Goal: Information Seeking & Learning: Understand process/instructions

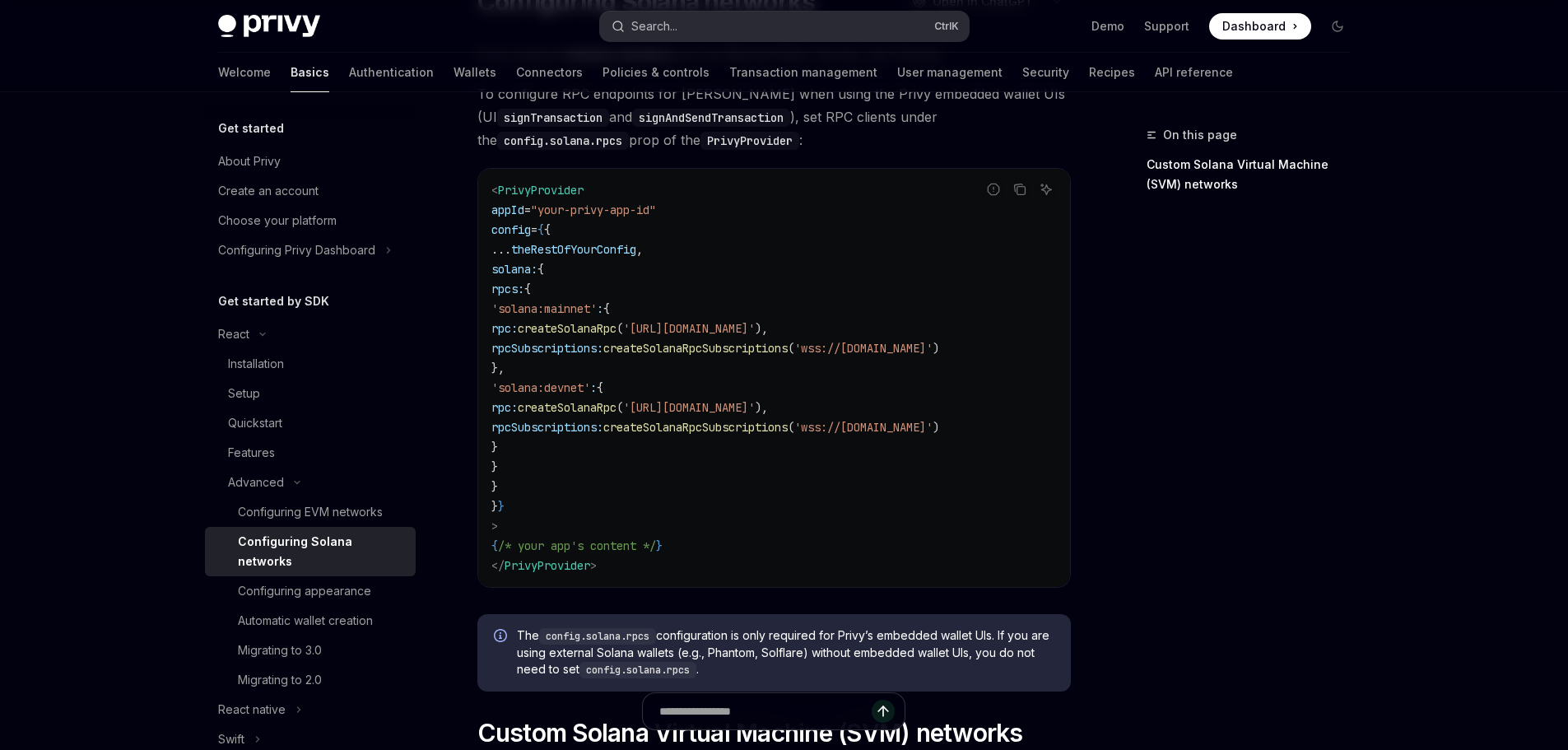
click at [784, 22] on button "Search... Ctrl K" at bounding box center [784, 26] width 369 height 30
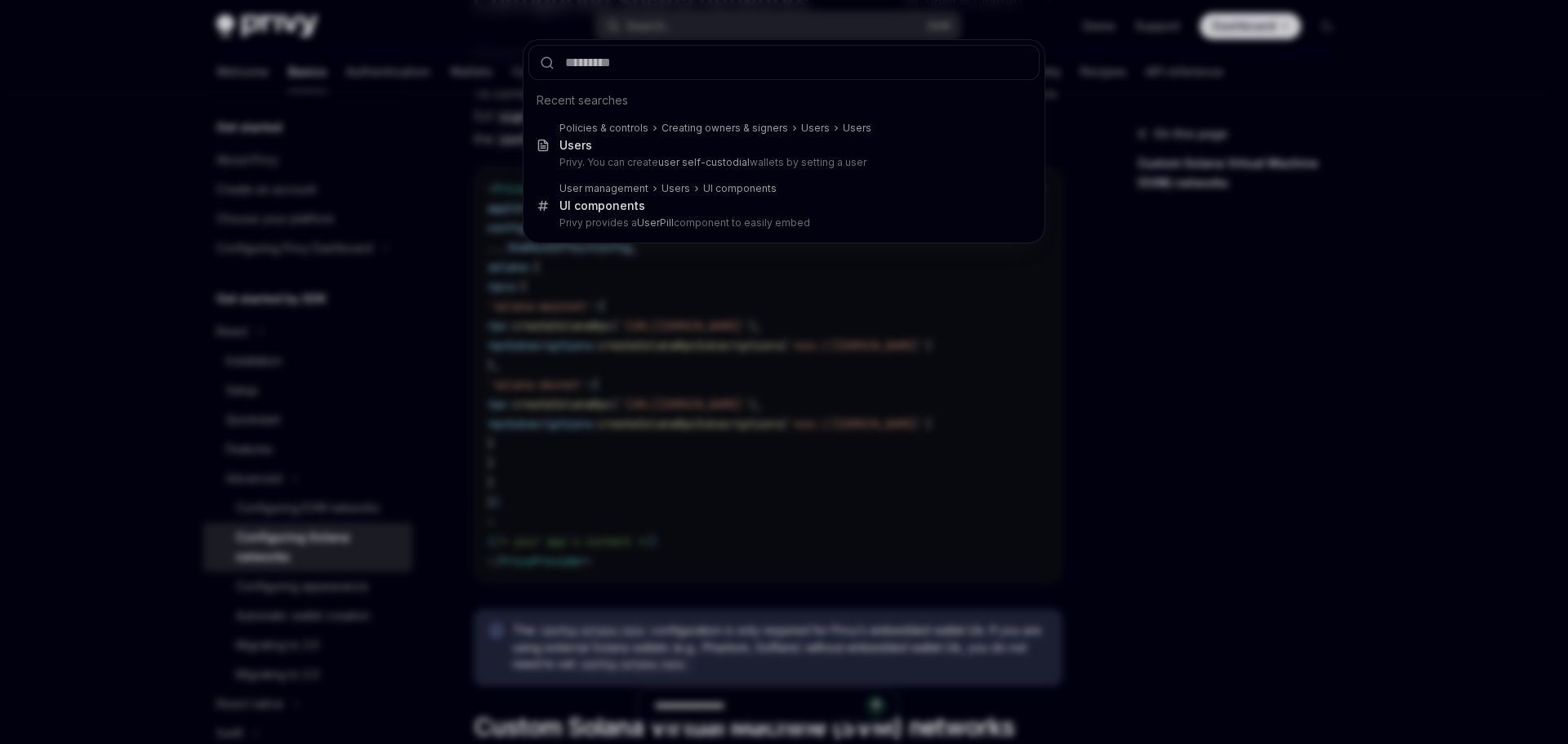
click at [1237, 348] on div "Recent searches Policies & controls Creating owners & signers Users Users Users…" at bounding box center [784, 372] width 1568 height 744
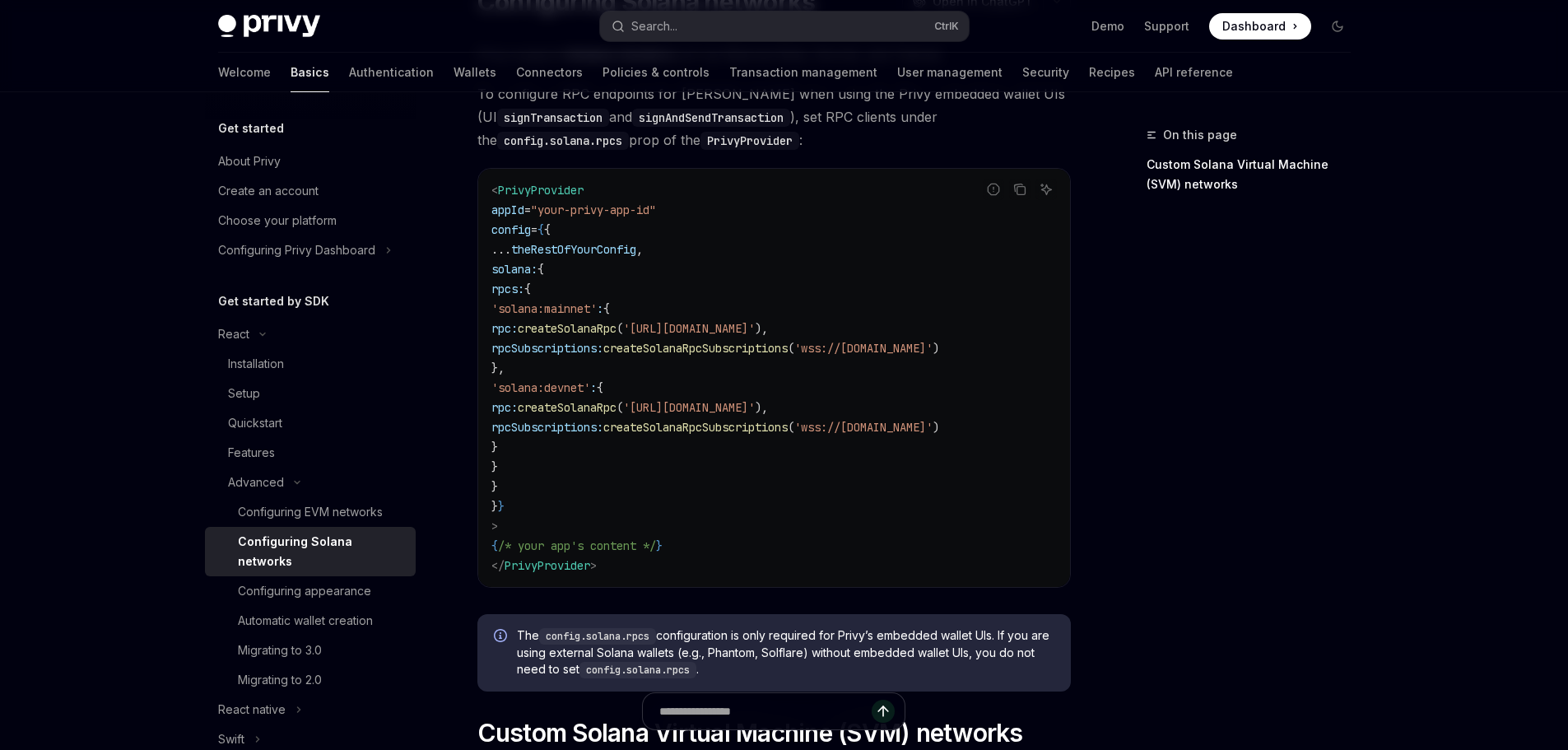
drag, startPoint x: 563, startPoint y: 367, endPoint x: 476, endPoint y: 319, distance: 99.4
click at [476, 319] on div "Advanced Configuring Solana networks OpenAI Open in ChatGPT OpenAI Open in Chat…" at bounding box center [620, 673] width 909 height 1426
click at [575, 424] on span "rpcSubscriptions:" at bounding box center [547, 428] width 112 height 15
click at [541, 464] on code "< PrivyProvider appId = "your-privy-app-id" config = { { ... theRestOfYourConfi…" at bounding box center [774, 378] width 566 height 395
click at [498, 442] on span "}" at bounding box center [495, 447] width 7 height 15
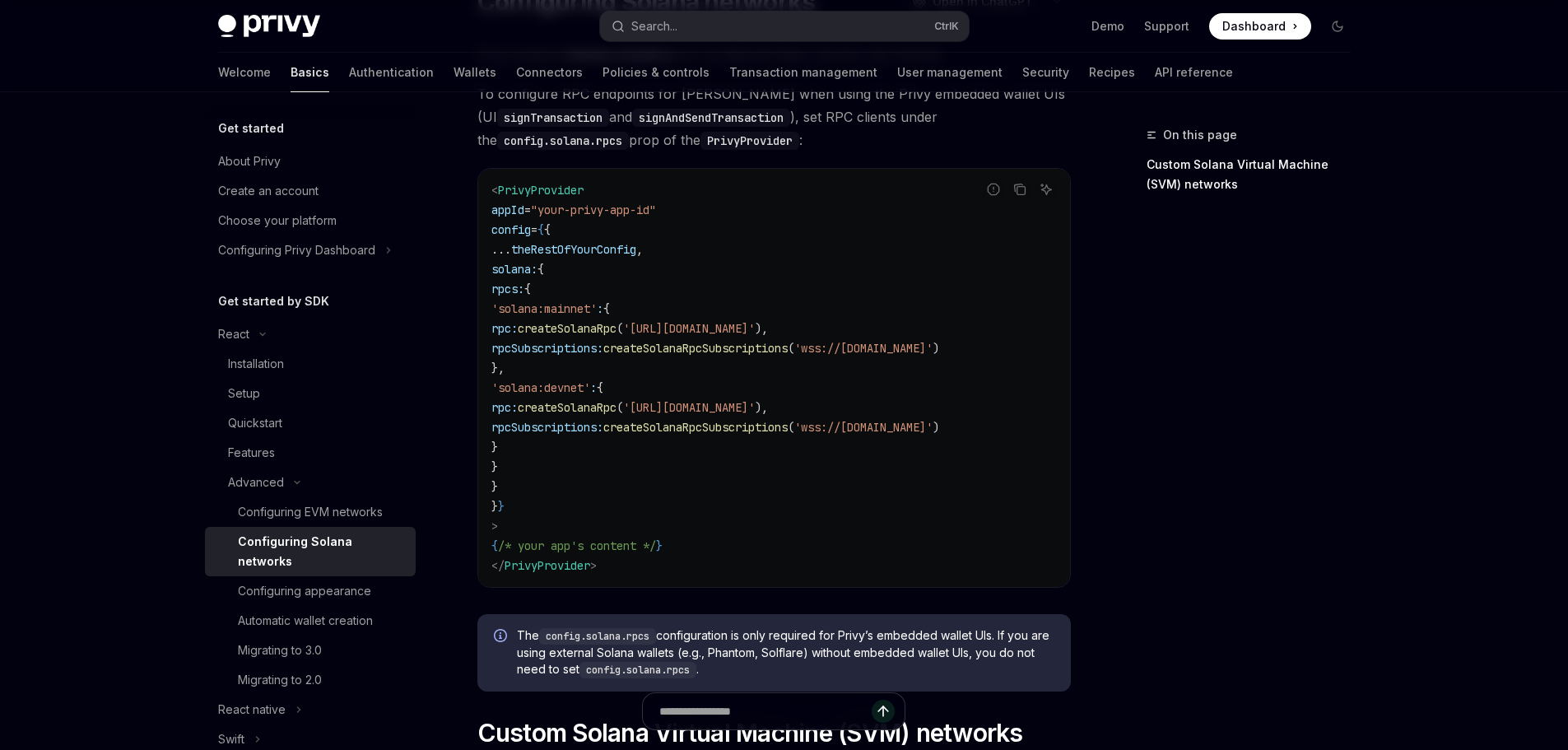
drag, startPoint x: 526, startPoint y: 483, endPoint x: 450, endPoint y: 274, distance: 222.4
click at [450, 274] on div "Advanced Configuring Solana networks OpenAI Open in ChatGPT OpenAI Open in Chat…" at bounding box center [620, 673] width 909 height 1426
copy code "solana: { rpcs: { 'solana:mainnet' : { rpc: createSolanaRpc ( '[URL][DOMAIN_NAM…"
click at [806, 271] on code "< PrivyProvider appId = "your-privy-app-id" config = { { ... theRestOfYourConfi…" at bounding box center [774, 378] width 566 height 395
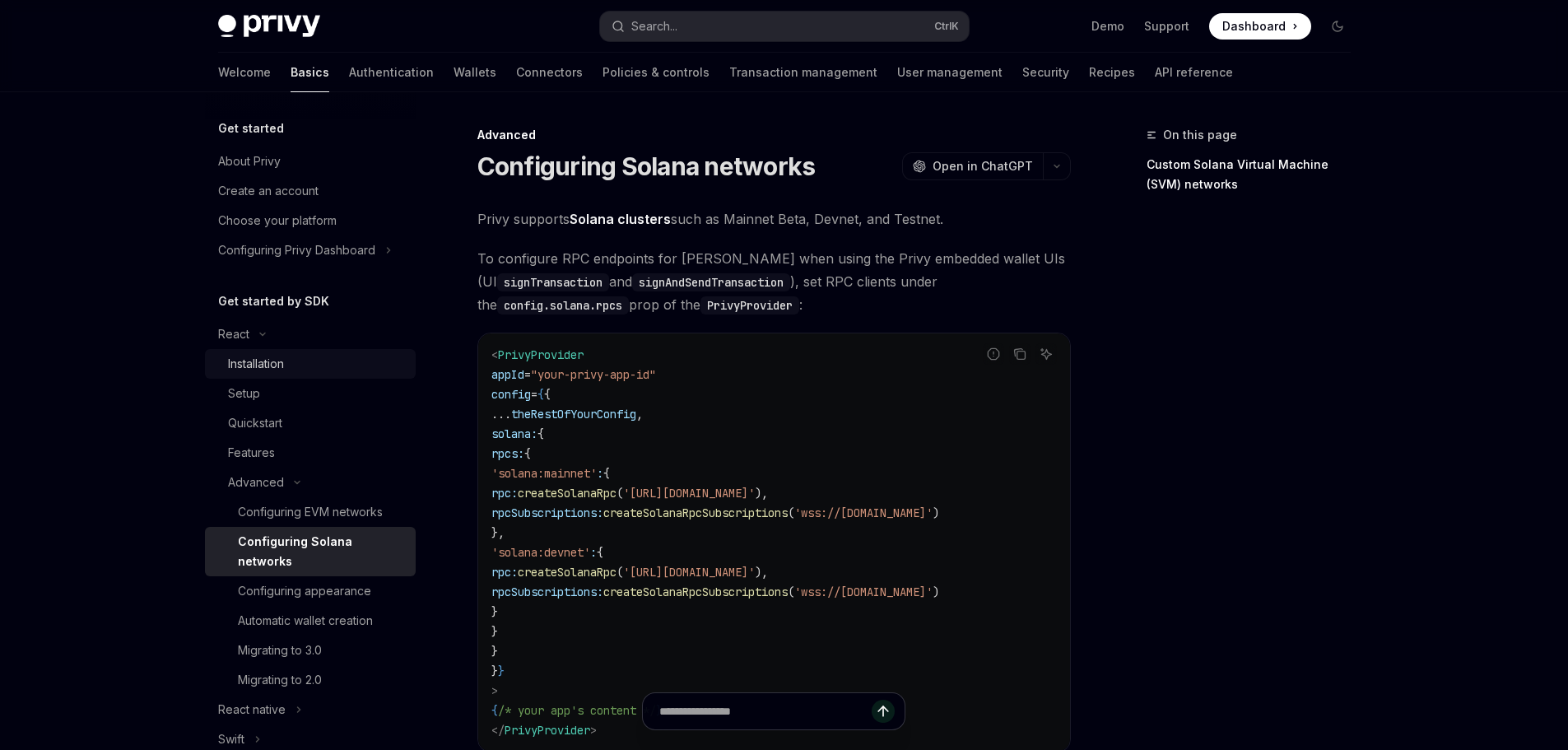
click at [279, 359] on div "Installation" at bounding box center [256, 364] width 56 height 19
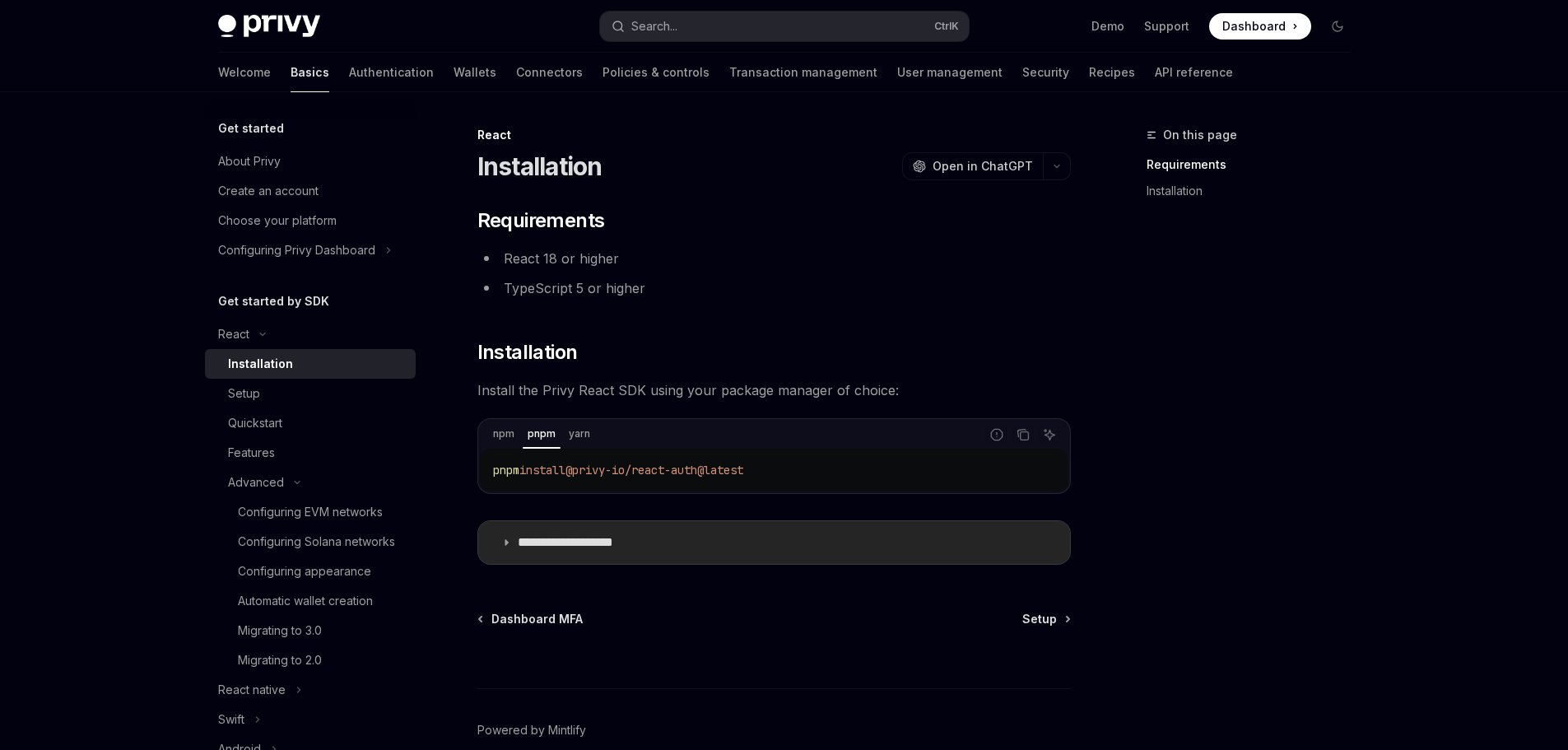
click at [512, 543] on summary "**********" at bounding box center [774, 542] width 592 height 43
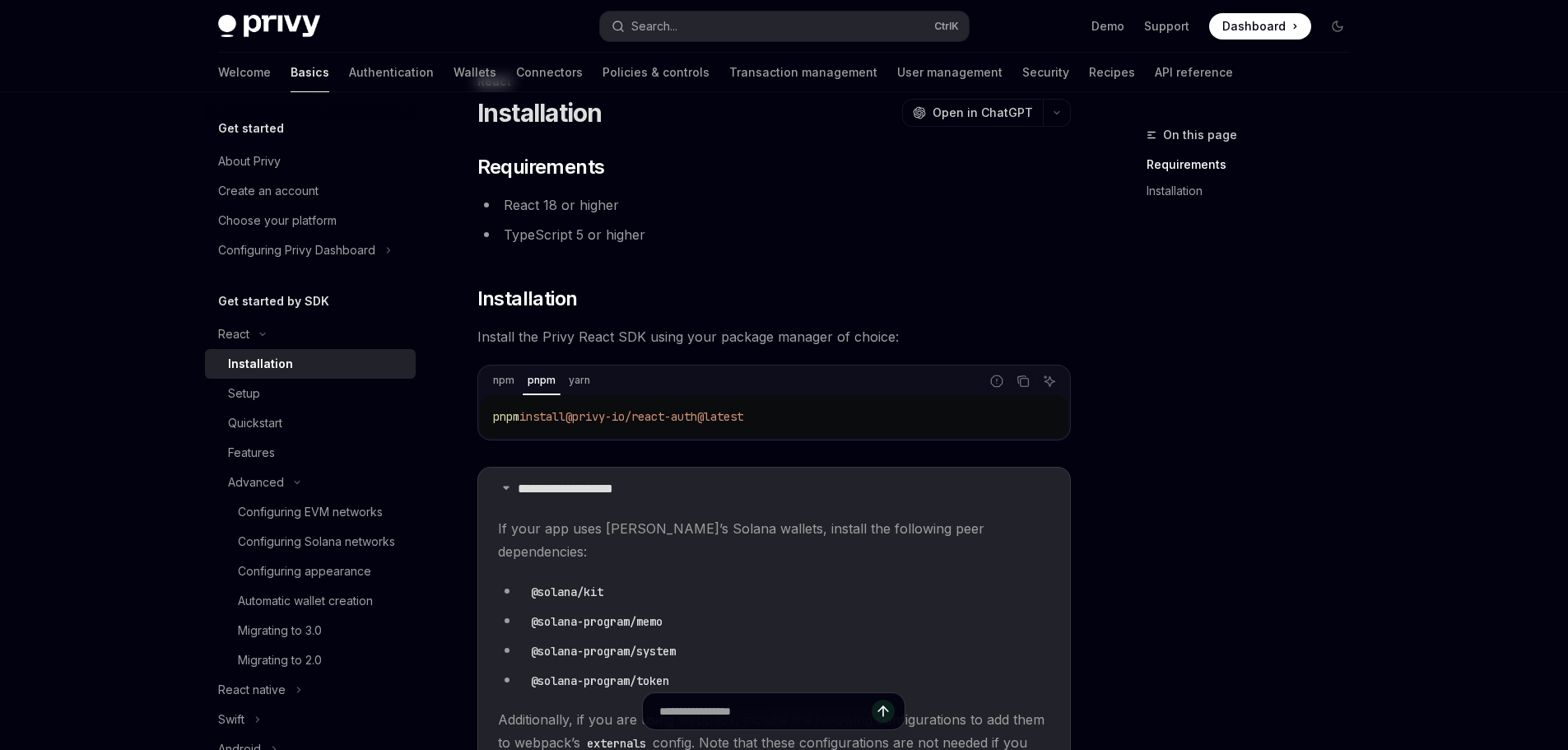
scroll to position [83, 0]
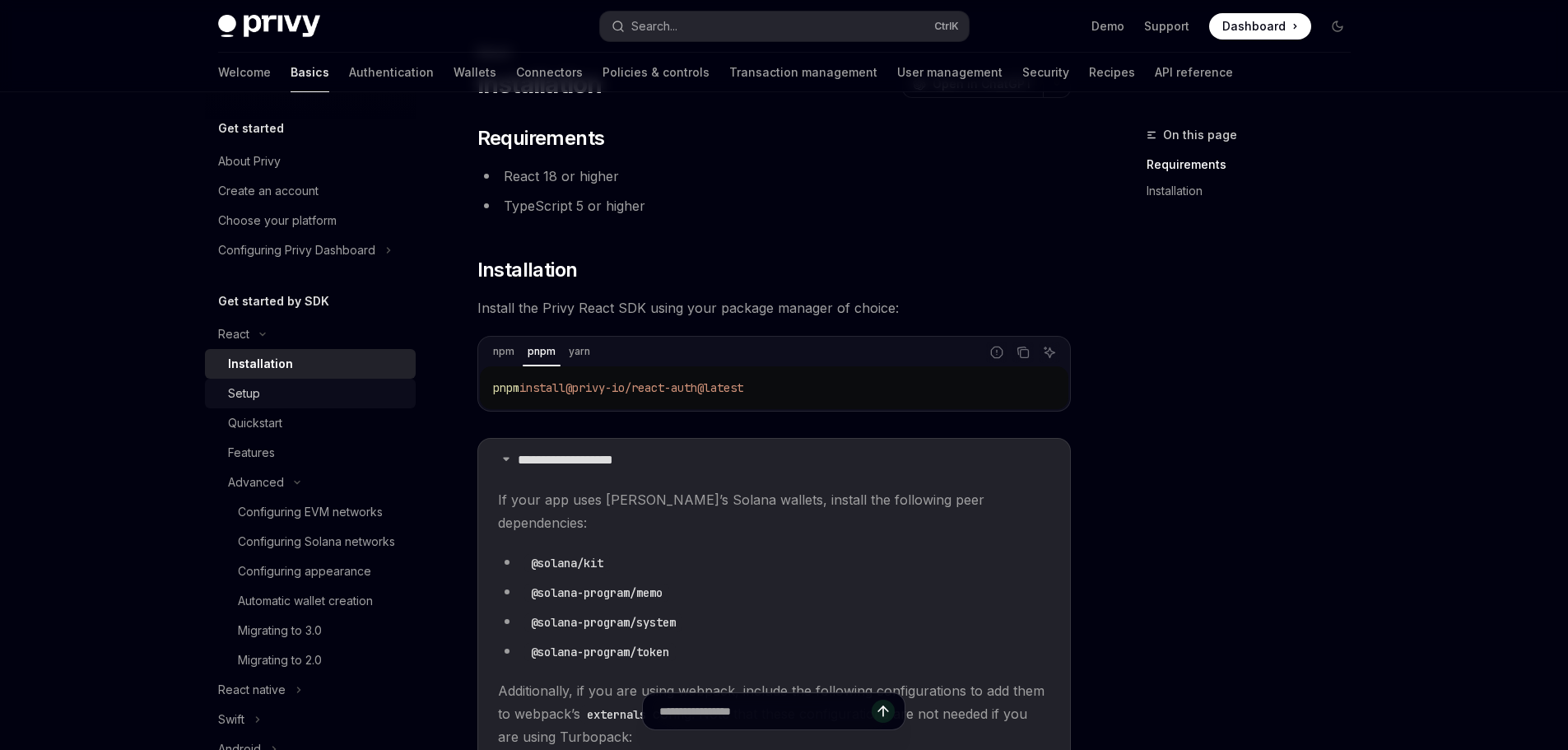
click at [264, 395] on div "Setup" at bounding box center [316, 393] width 178 height 19
type textarea "*"
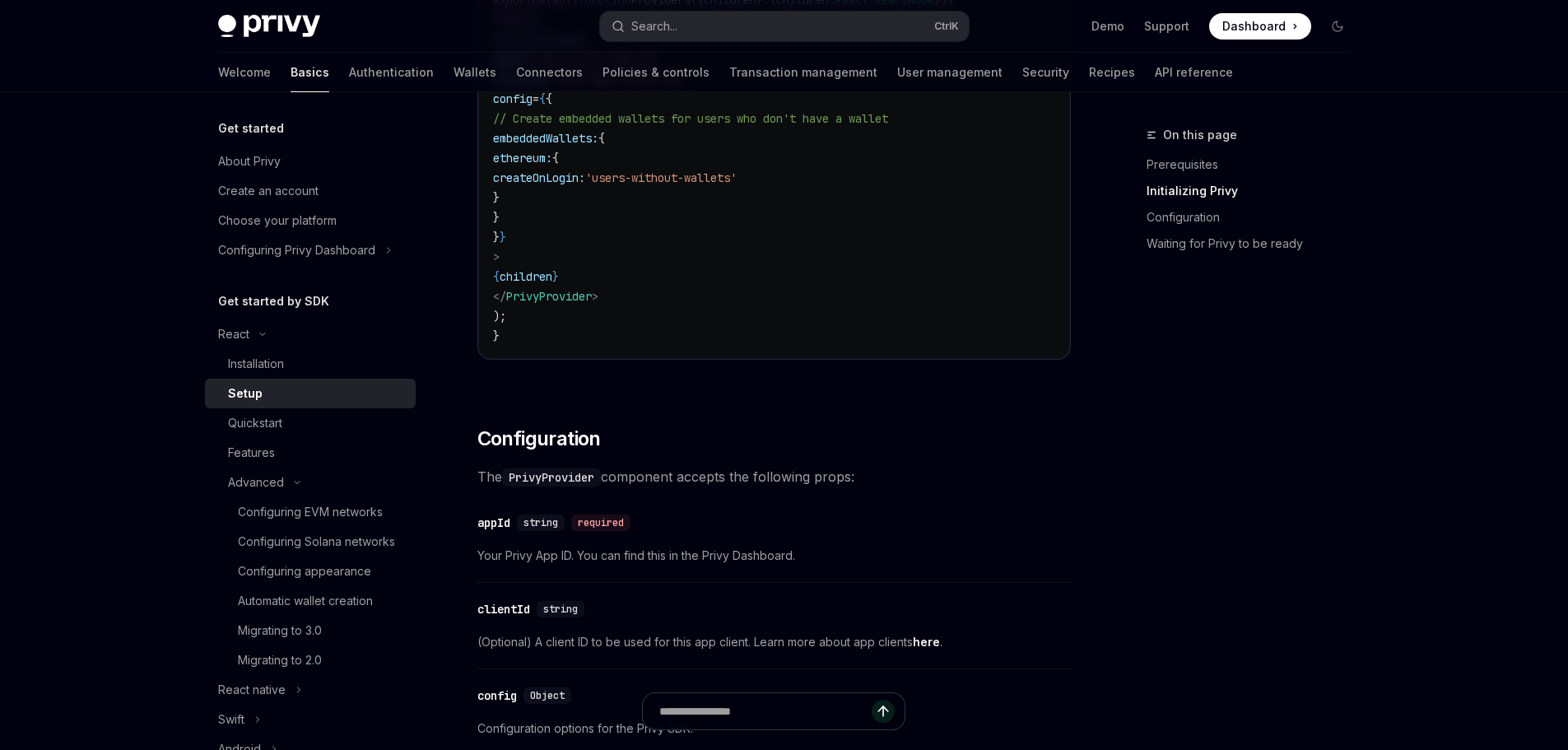
scroll to position [823, 0]
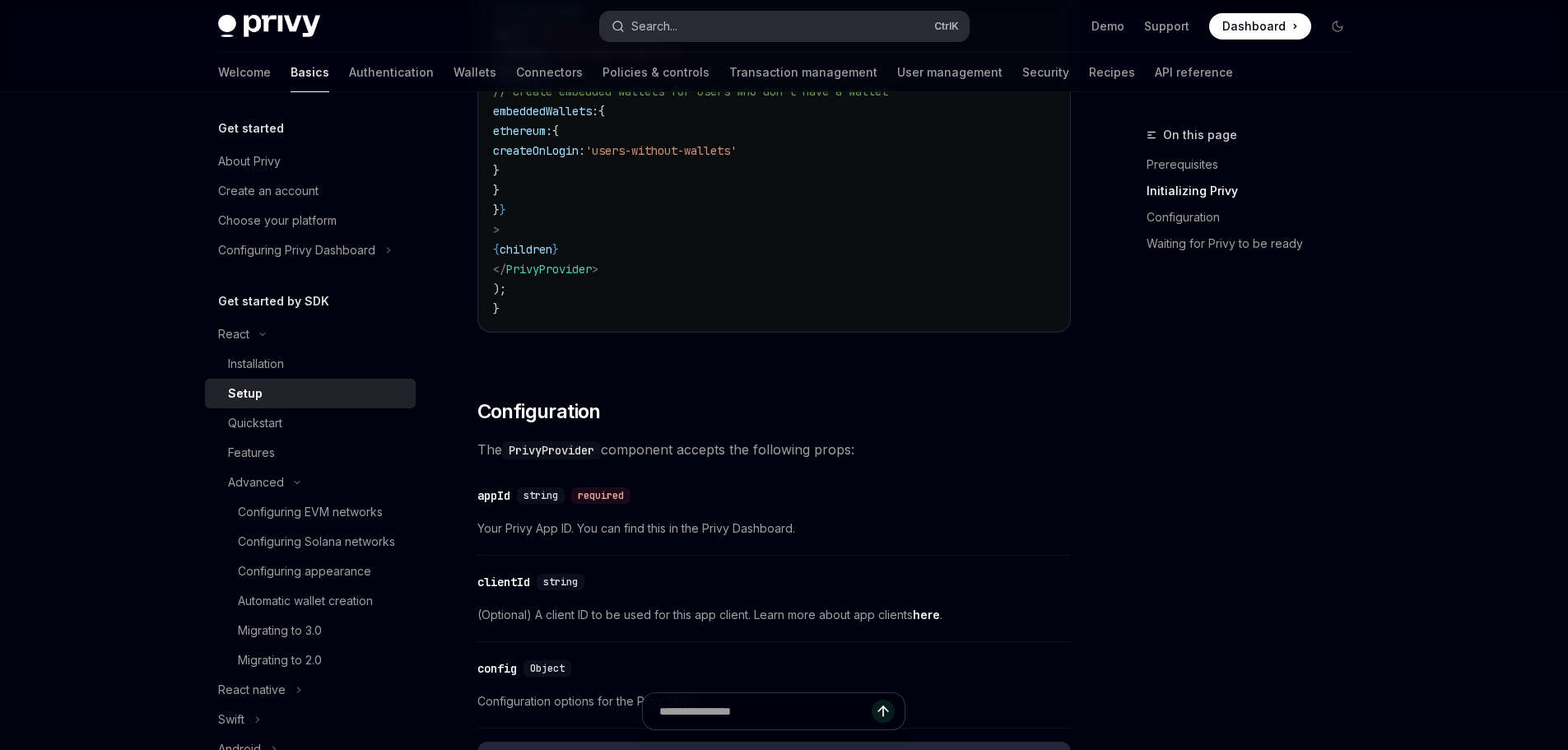
click at [672, 21] on div "Search..." at bounding box center [655, 26] width 46 height 19
drag, startPoint x: 672, startPoint y: 21, endPoint x: 640, endPoint y: 32, distance: 33.8
click at [640, 32] on div "Search..." at bounding box center [655, 26] width 46 height 19
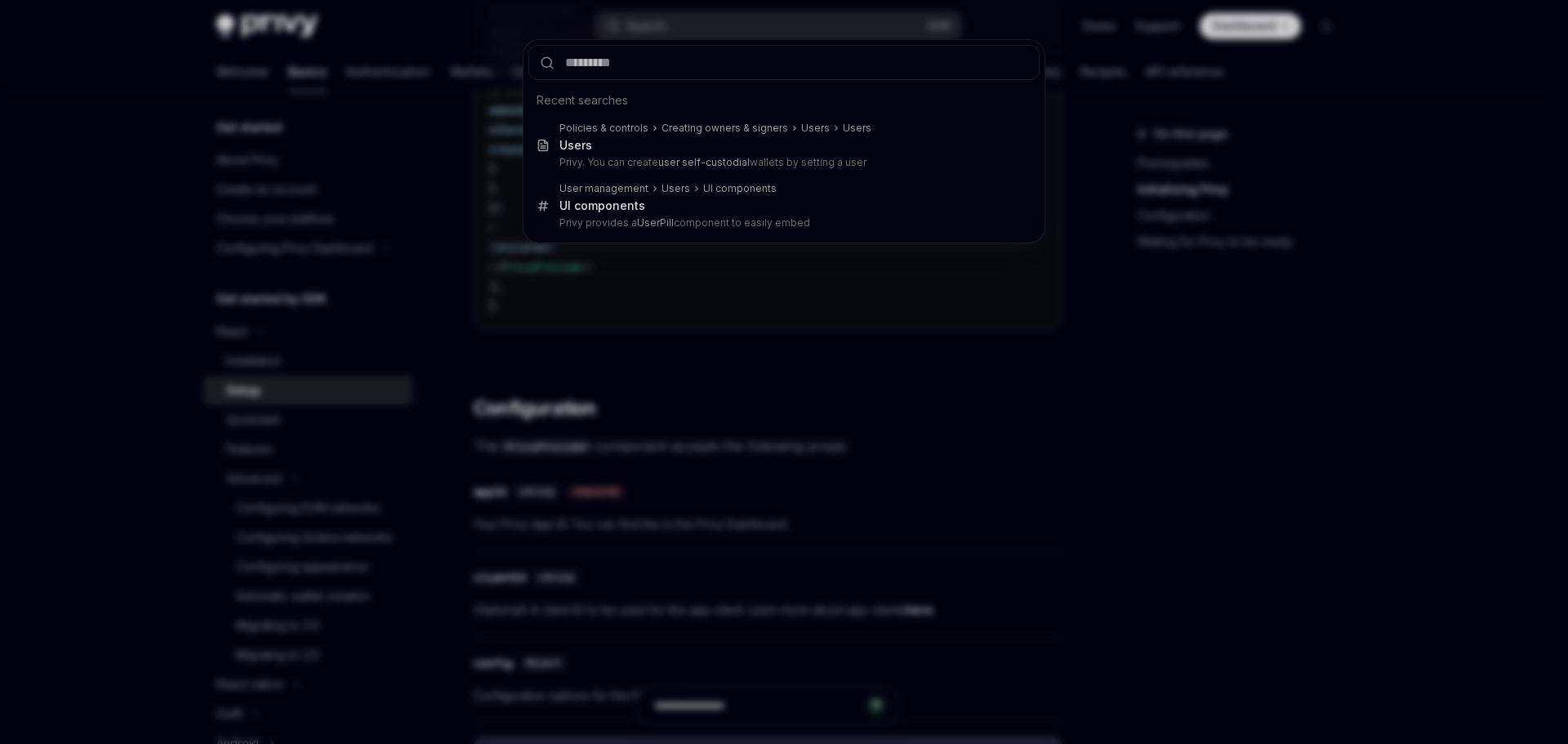
type input "**********"
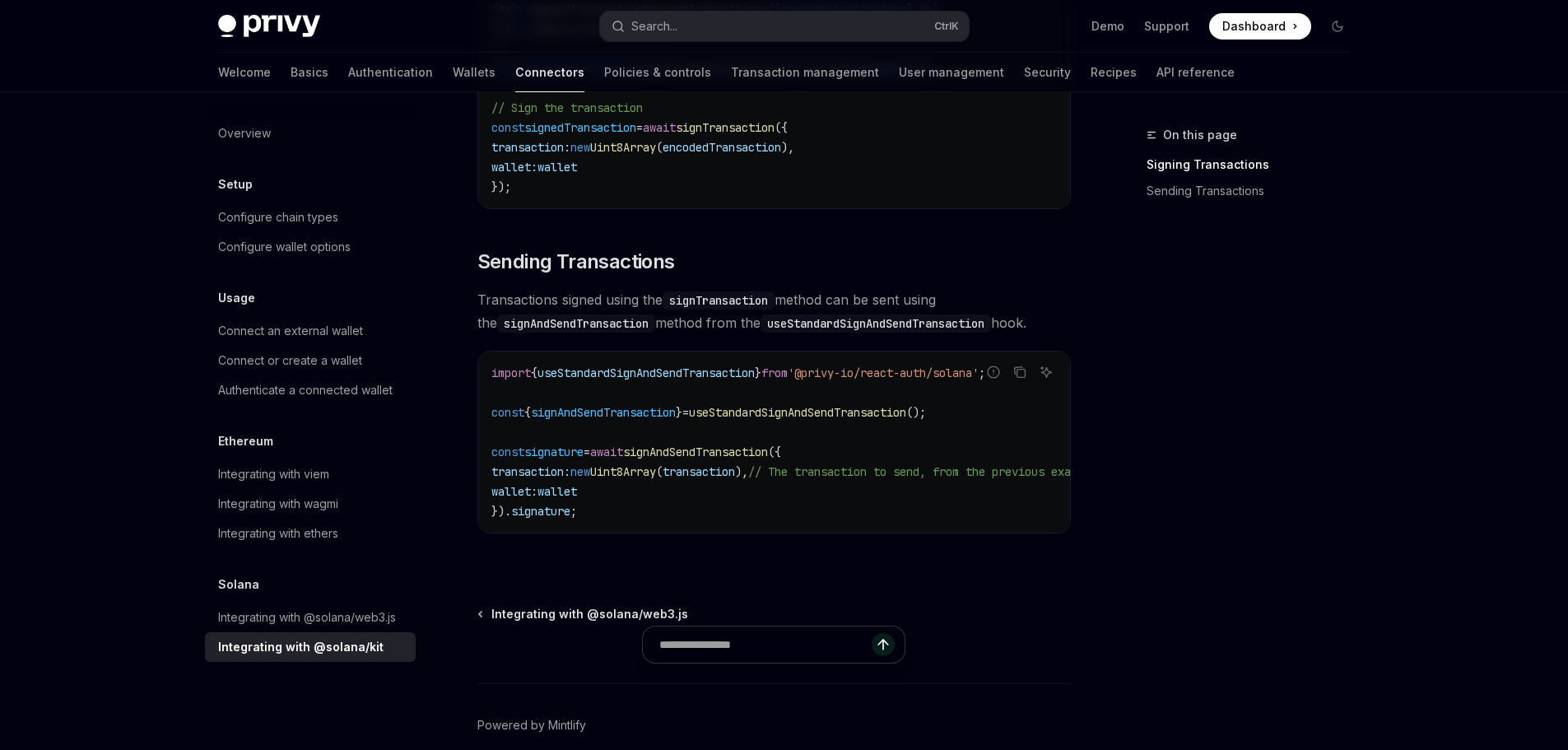
scroll to position [460, 0]
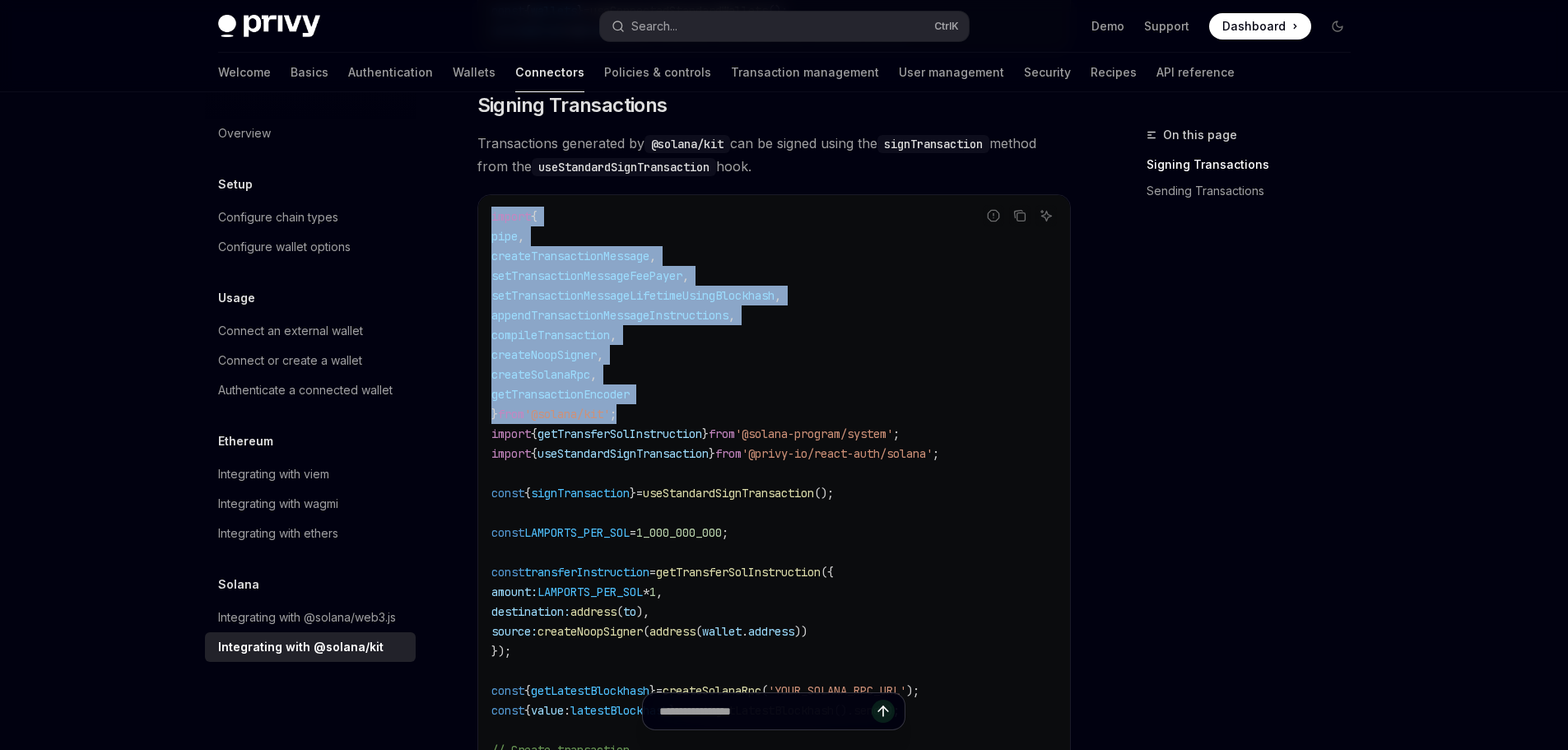
drag, startPoint x: 638, startPoint y: 414, endPoint x: 470, endPoint y: 224, distance: 253.6
click at [470, 224] on div "Solana Integrating with @solana/kit OpenAI Open in ChatGPT OpenAI Open in ChatG…" at bounding box center [620, 666] width 909 height 2000
copy code "import { pipe , createTransactionMessage , setTransactionMessageFeePayer , setT…"
click at [741, 16] on button "Search... Ctrl K" at bounding box center [784, 26] width 369 height 30
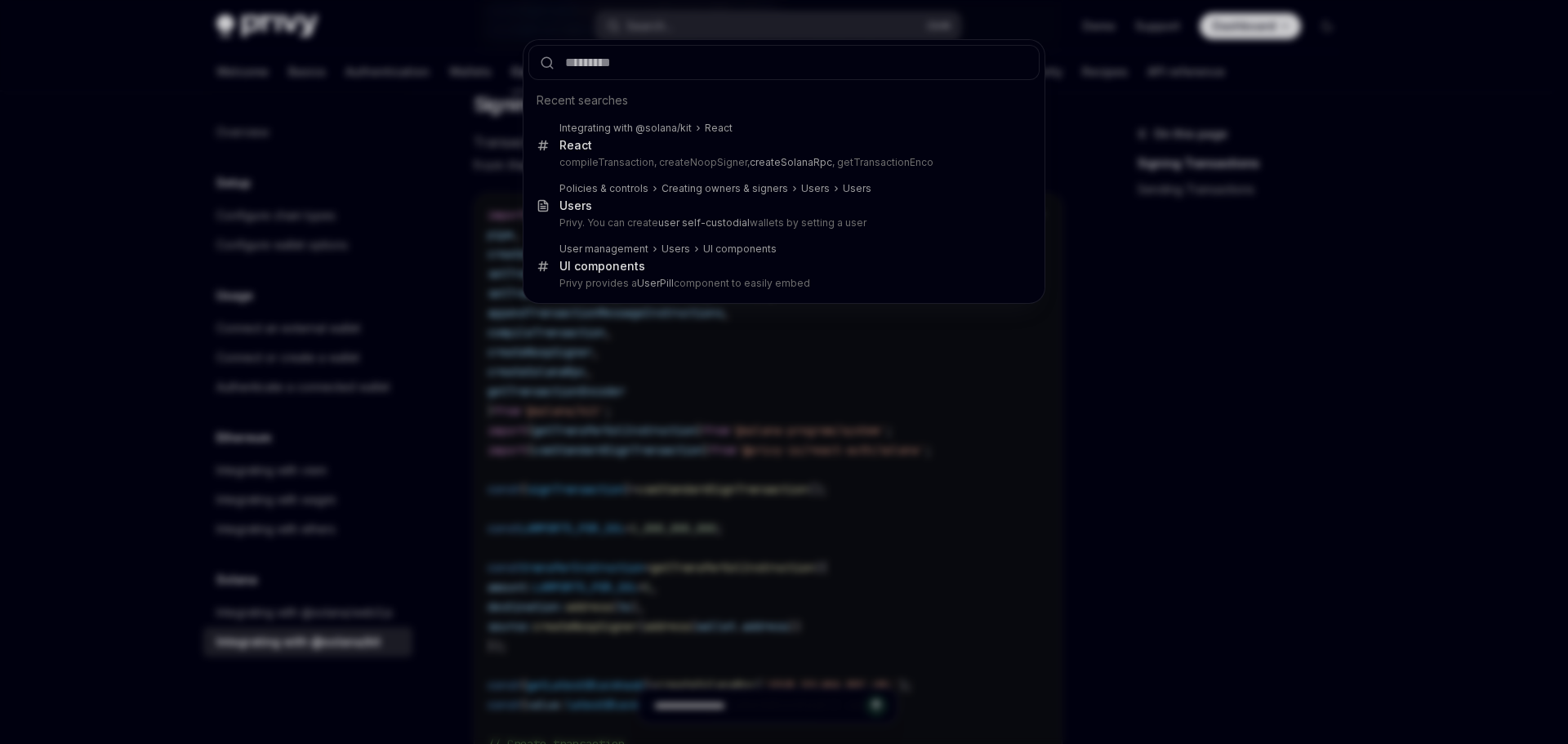
type input "**********"
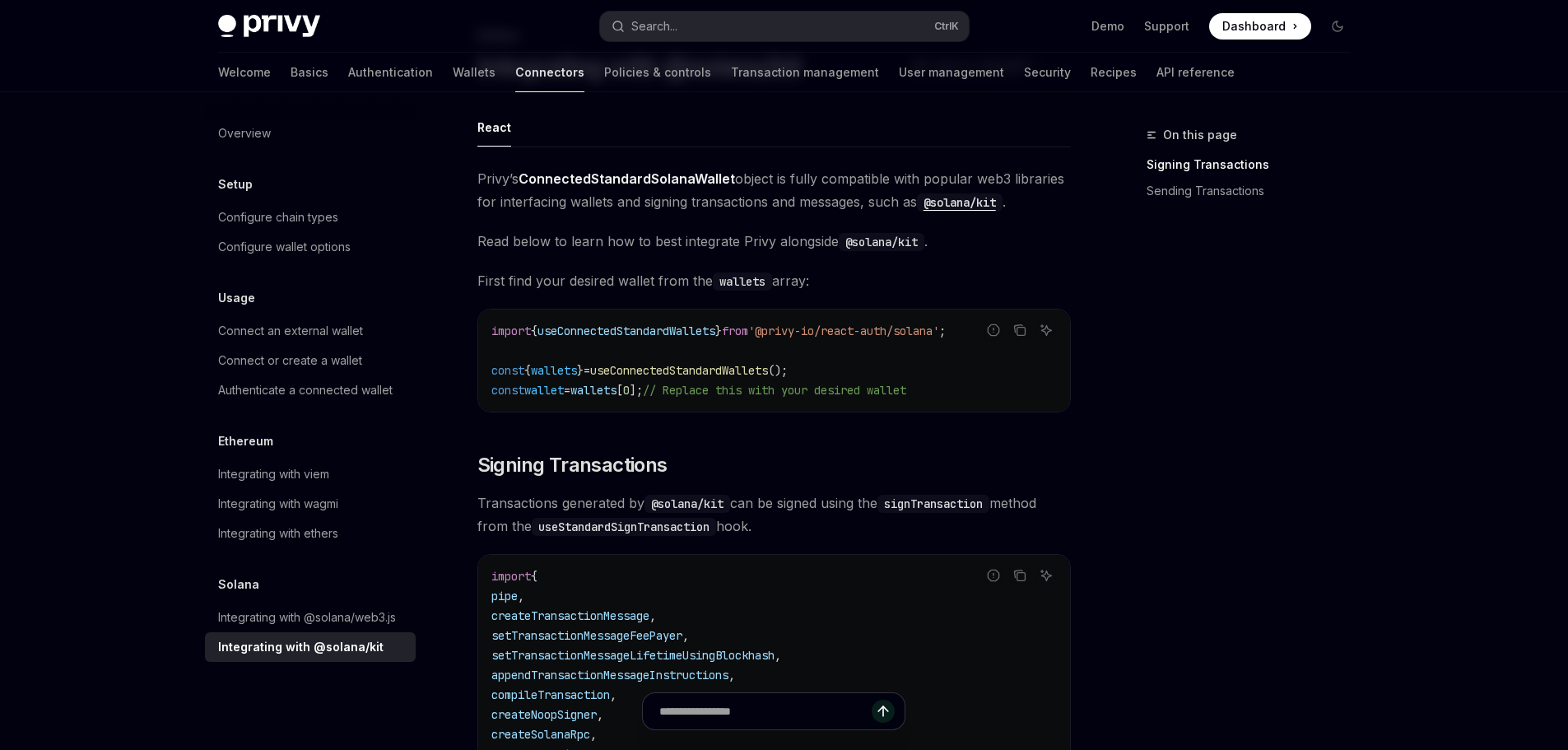
scroll to position [99, 0]
click at [716, 29] on button "Search... Ctrl K" at bounding box center [784, 26] width 369 height 30
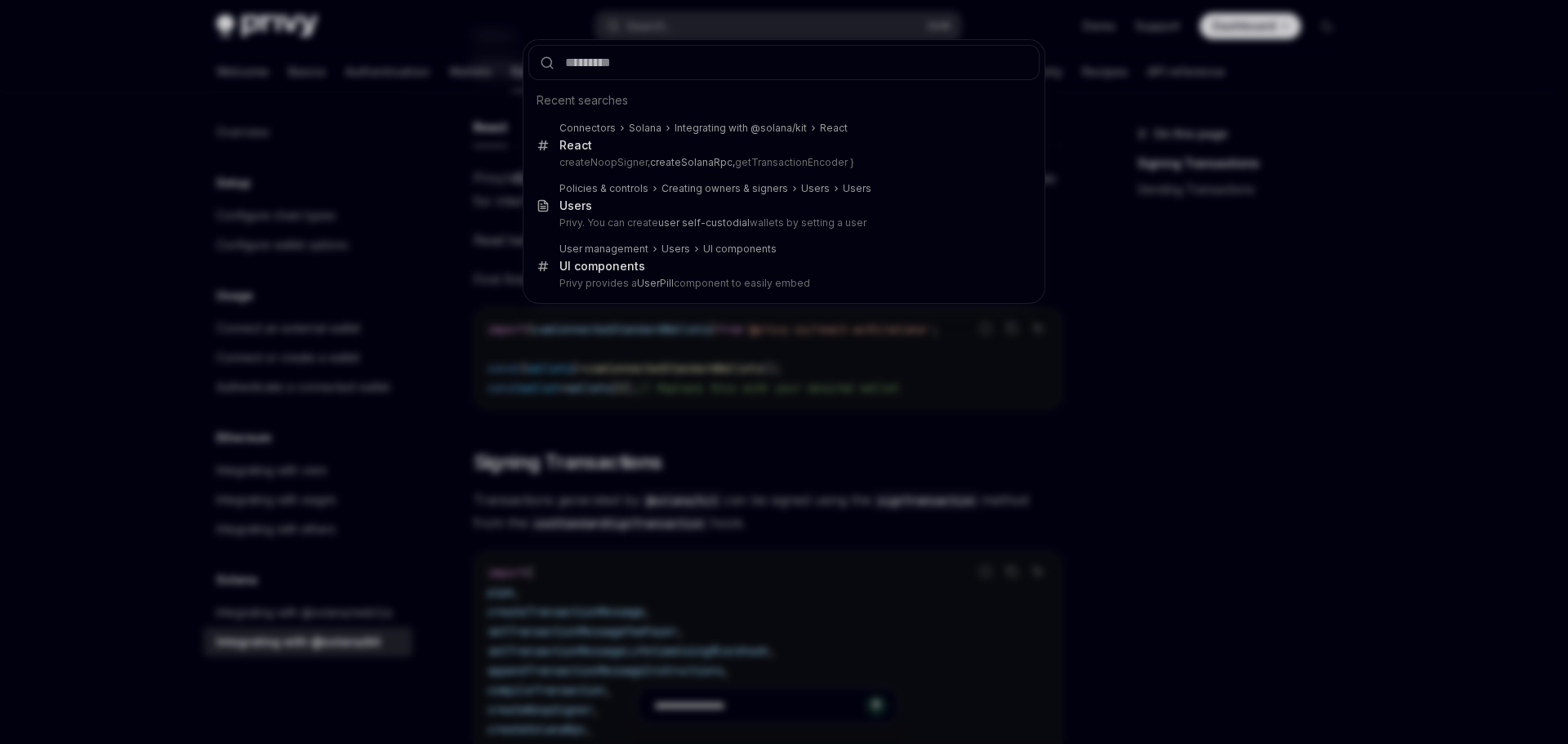
type input "**********"
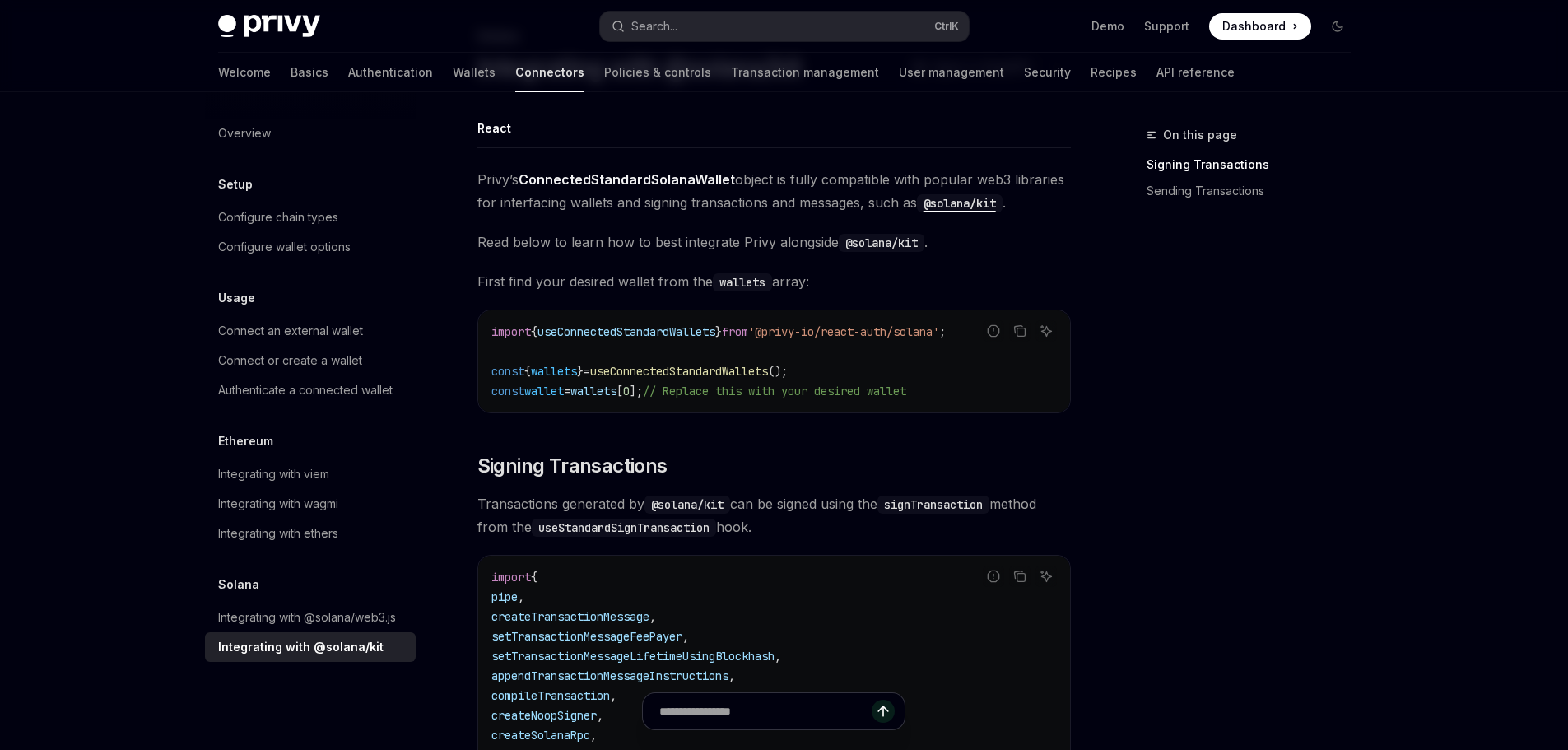
type textarea "*"
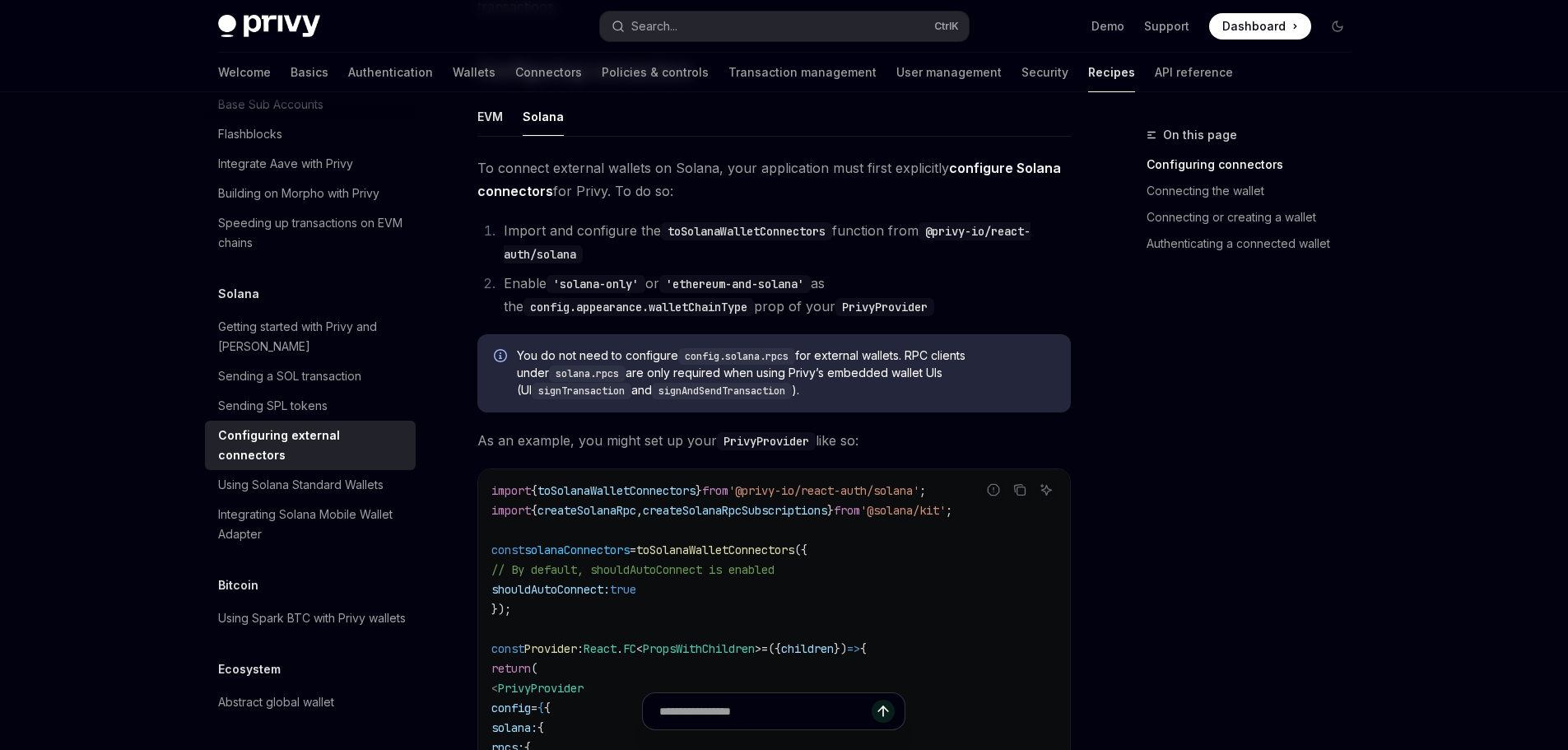
scroll to position [224, 0]
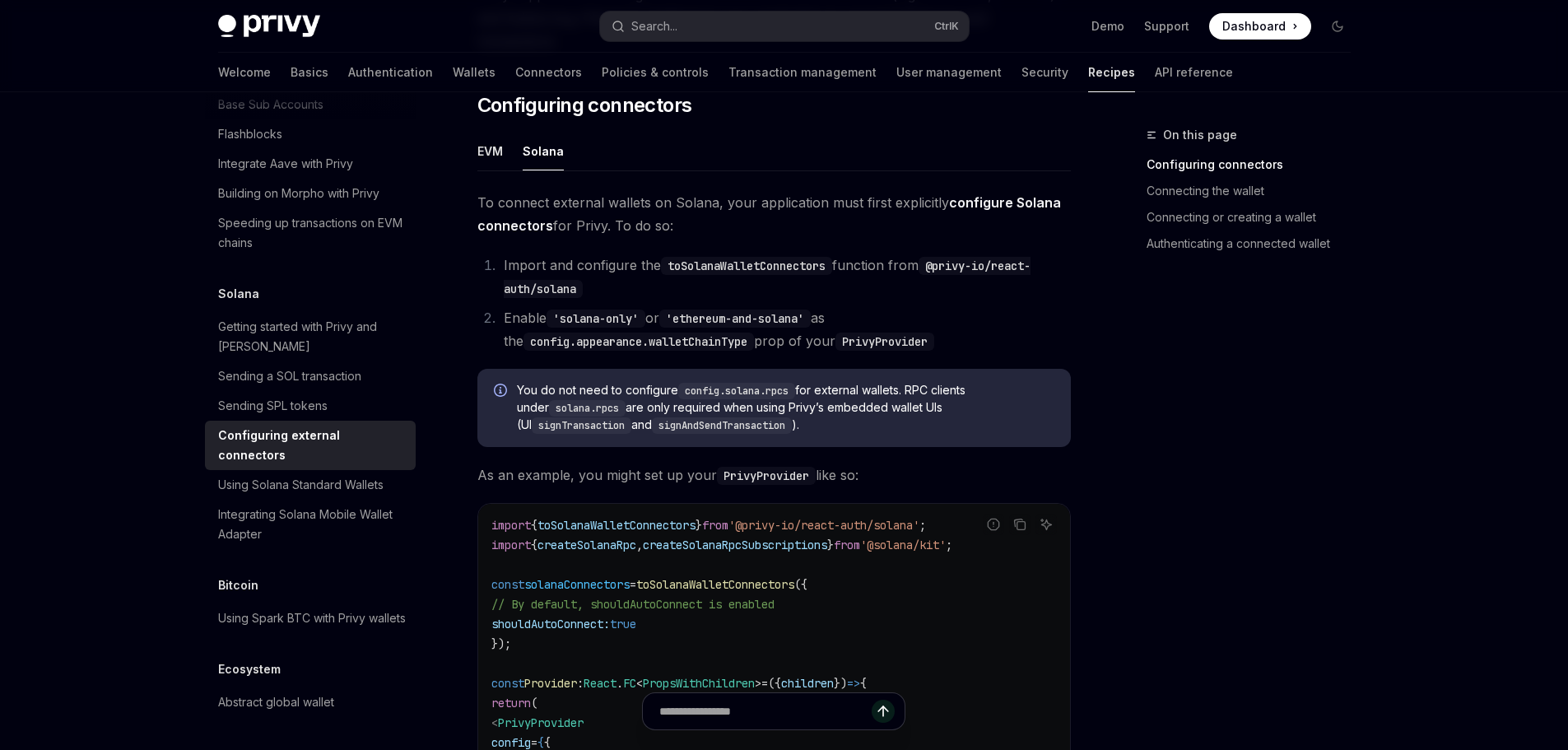
click at [803, 537] on span "createSolanaRpcSubscriptions" at bounding box center [735, 545] width 185 height 15
copy span "createSolanaRpcSubscriptions"
